Goal: Task Accomplishment & Management: Manage account settings

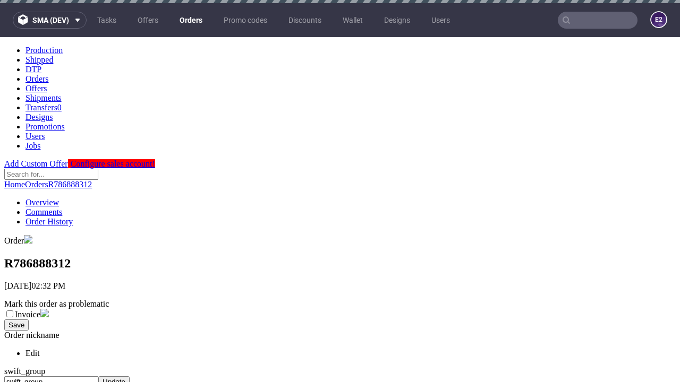
scroll to position [434, 0]
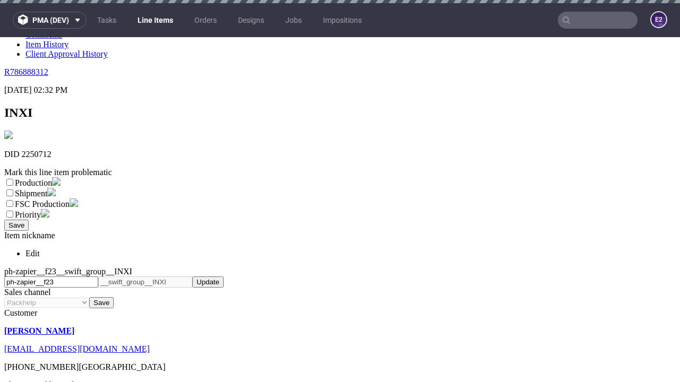
scroll to position [3, 0]
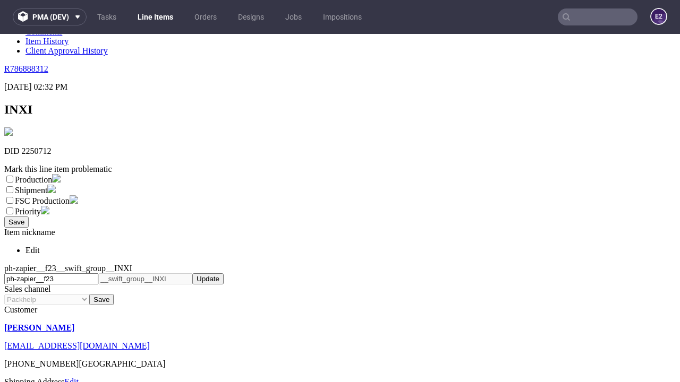
select select "dtp_ca_needed"
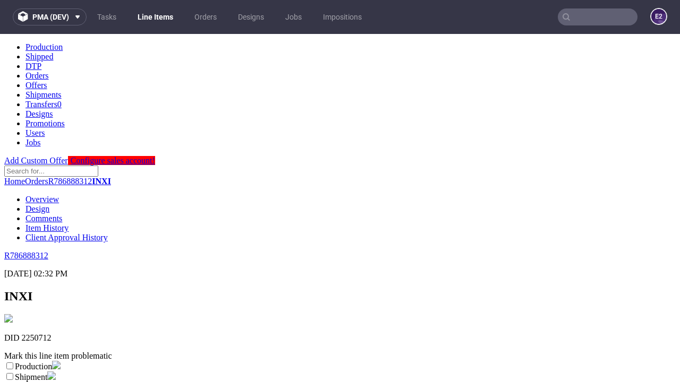
scroll to position [0, 0]
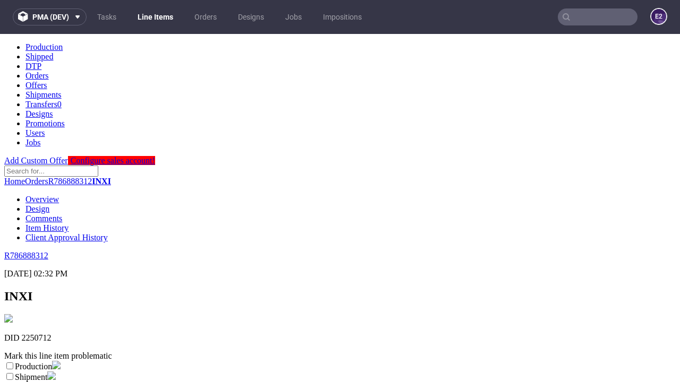
checkbox input "true"
